Goal: Check status: Check status

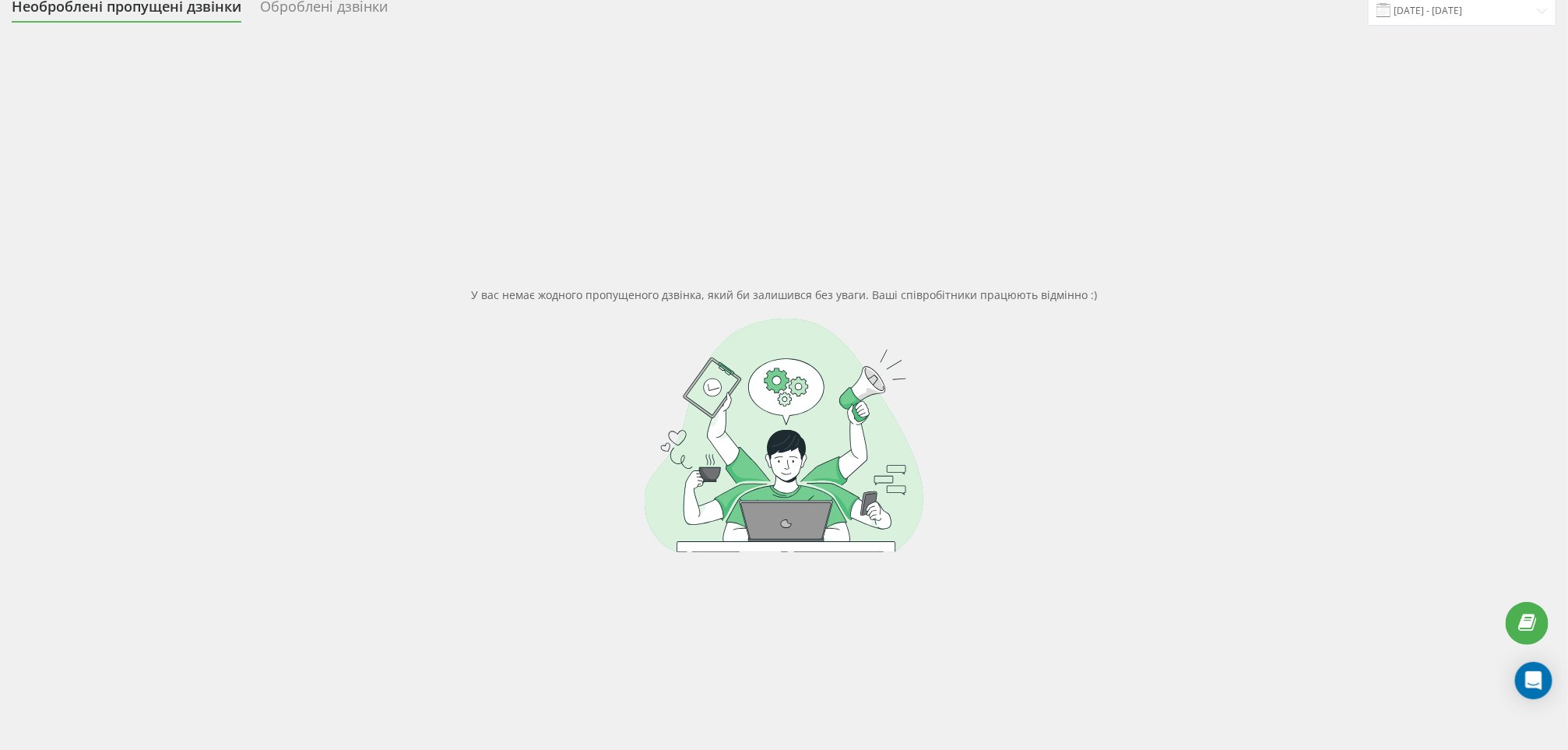
scroll to position [120, 0]
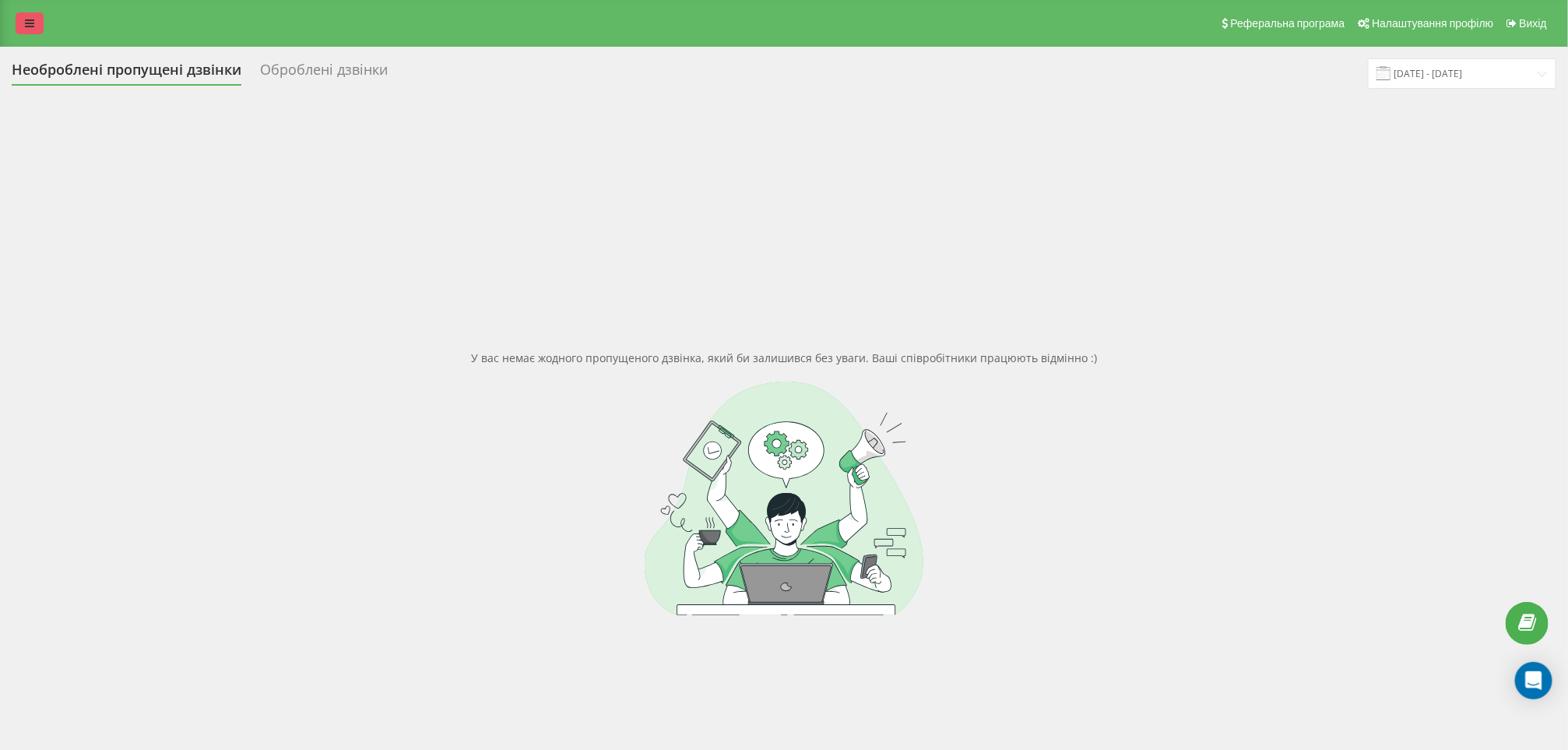
click at [33, 20] on icon at bounding box center [29, 23] width 9 height 11
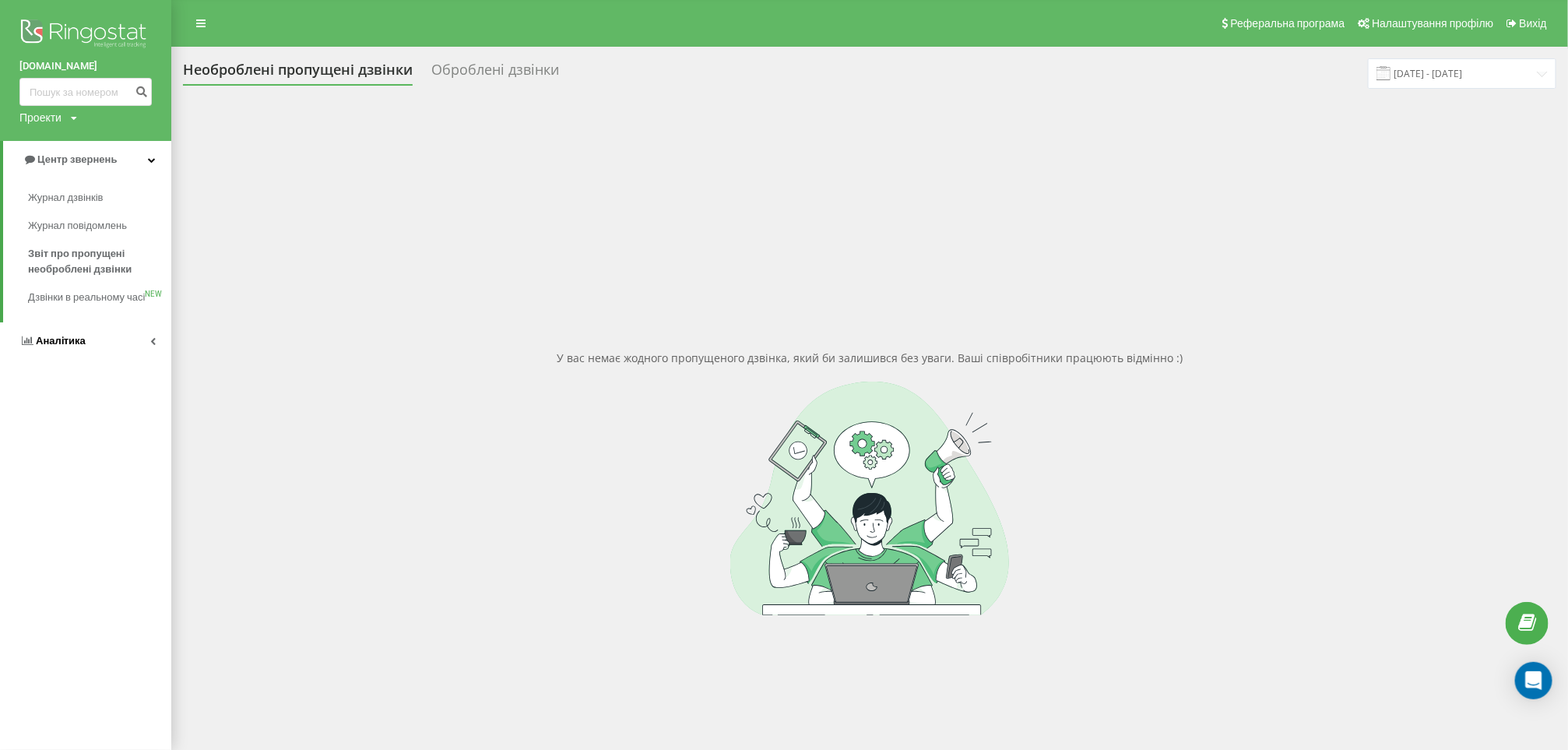
click at [66, 347] on span "Аналiтика" at bounding box center [61, 341] width 50 height 12
click at [99, 251] on span "Співробітники у реальному часі" at bounding box center [87, 242] width 118 height 31
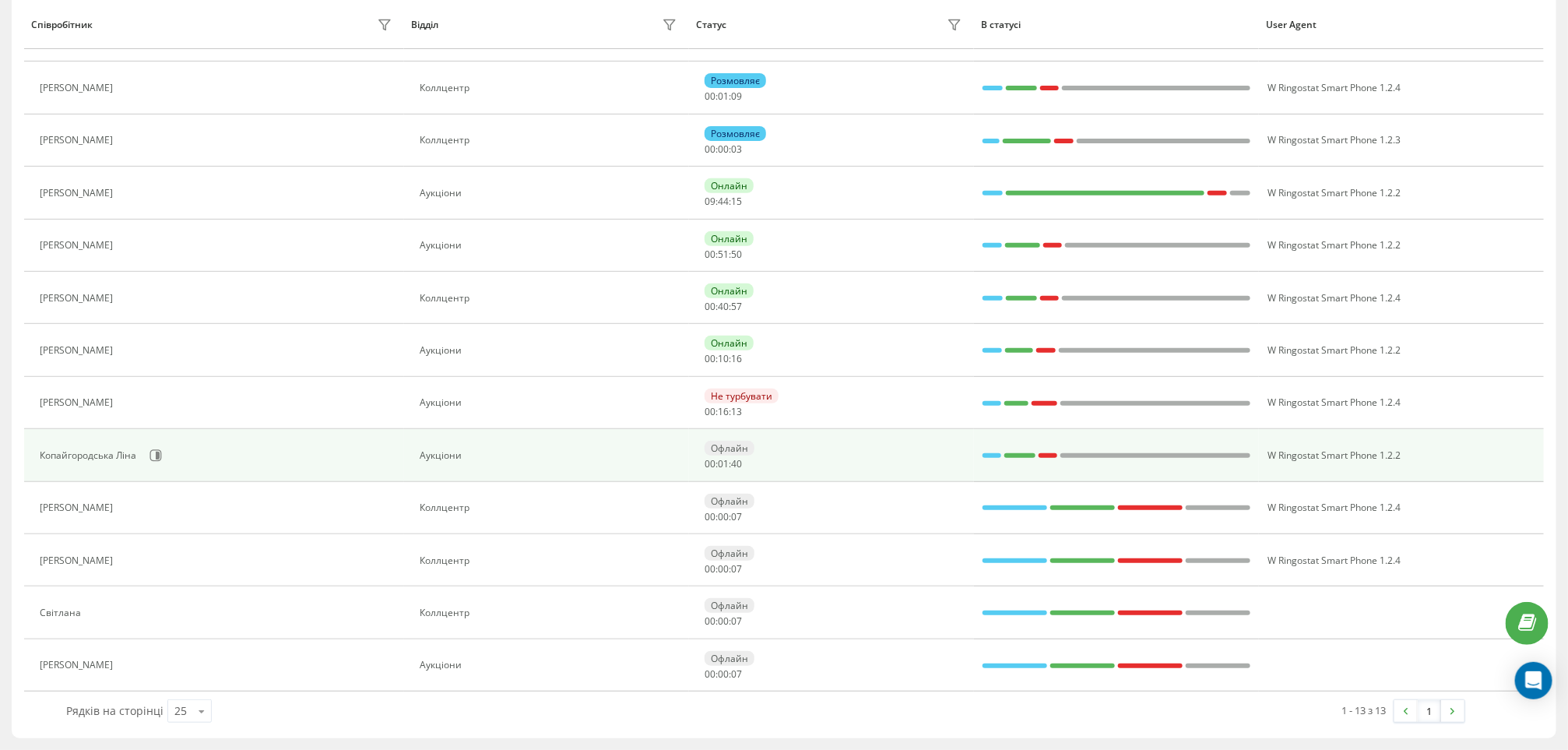
scroll to position [245, 0]
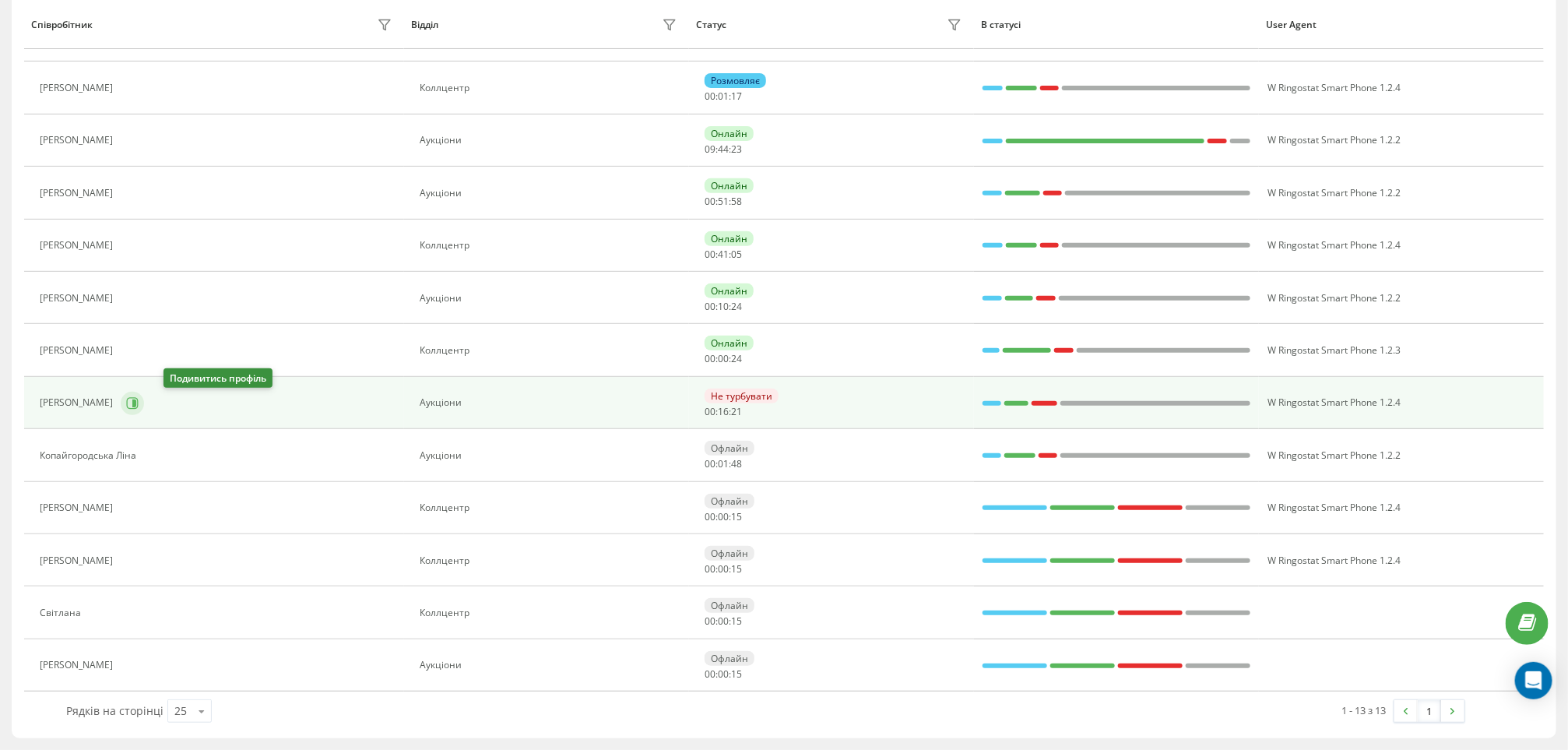
click at [136, 402] on icon at bounding box center [134, 402] width 4 height 8
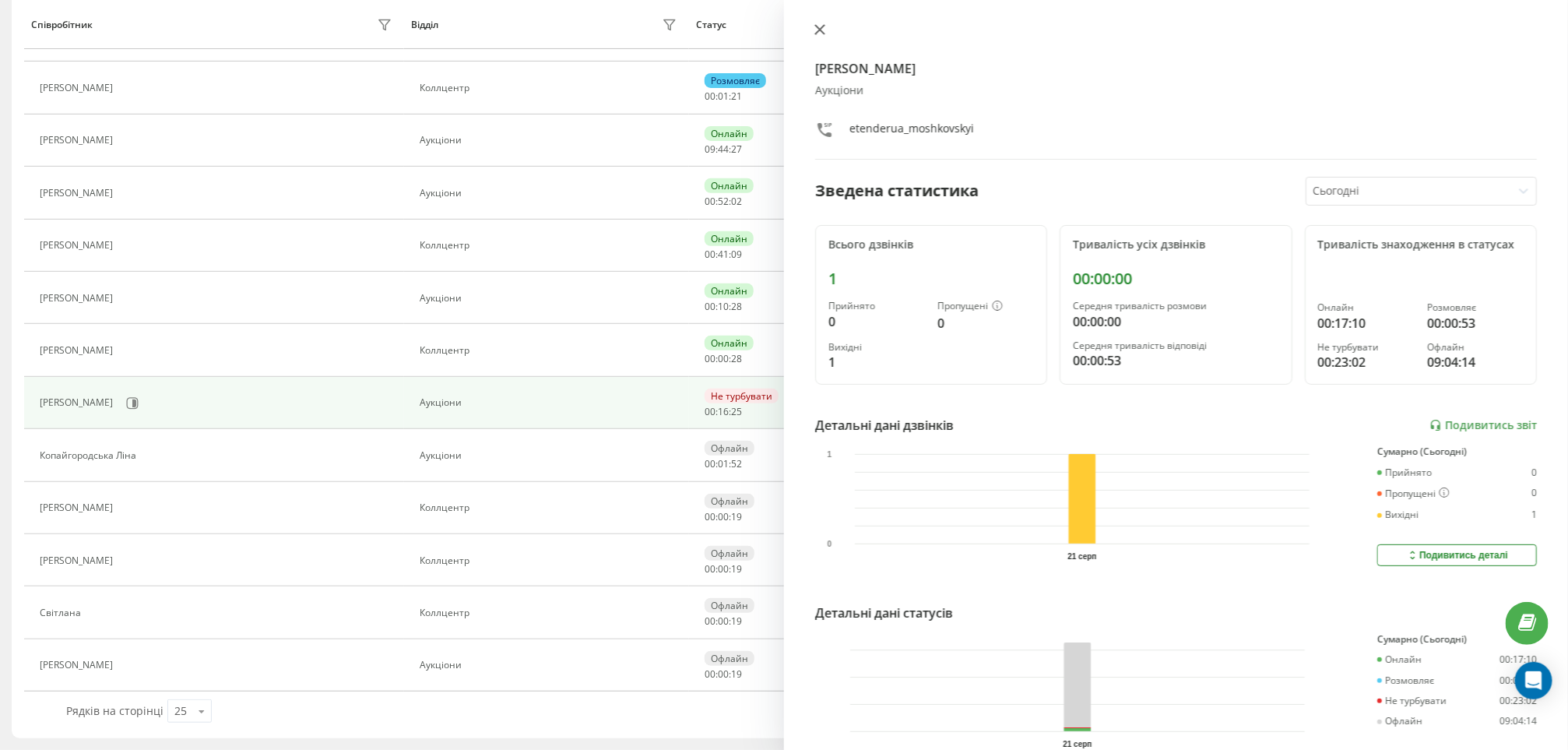
click at [822, 28] on icon at bounding box center [819, 29] width 9 height 9
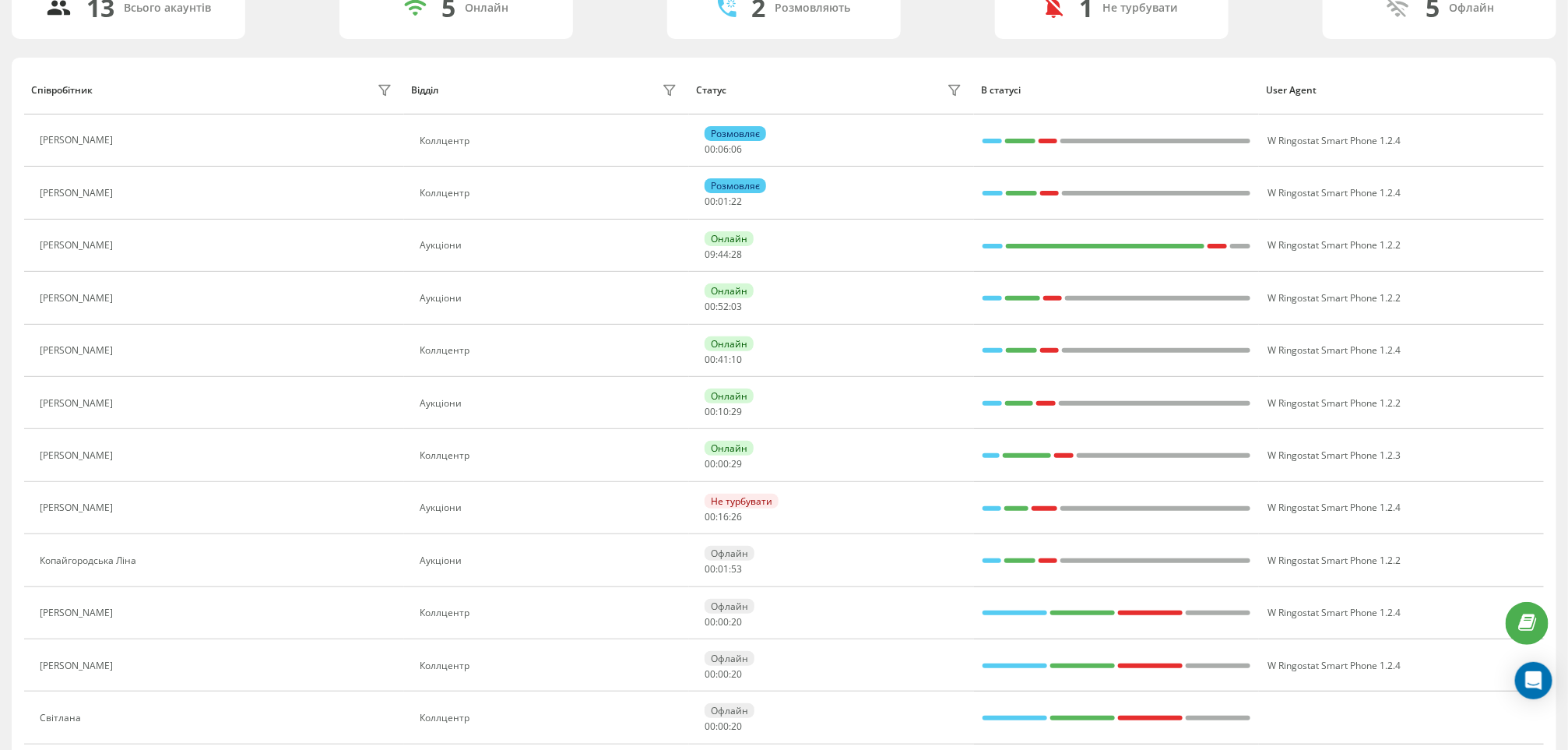
scroll to position [128, 0]
